Goal: Check status

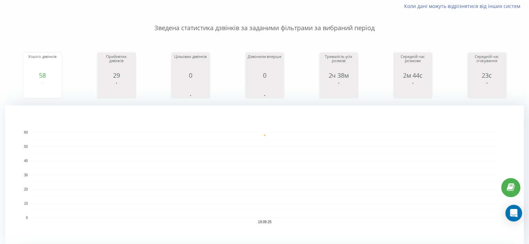
scroll to position [35, 0]
